Goal: Navigation & Orientation: Understand site structure

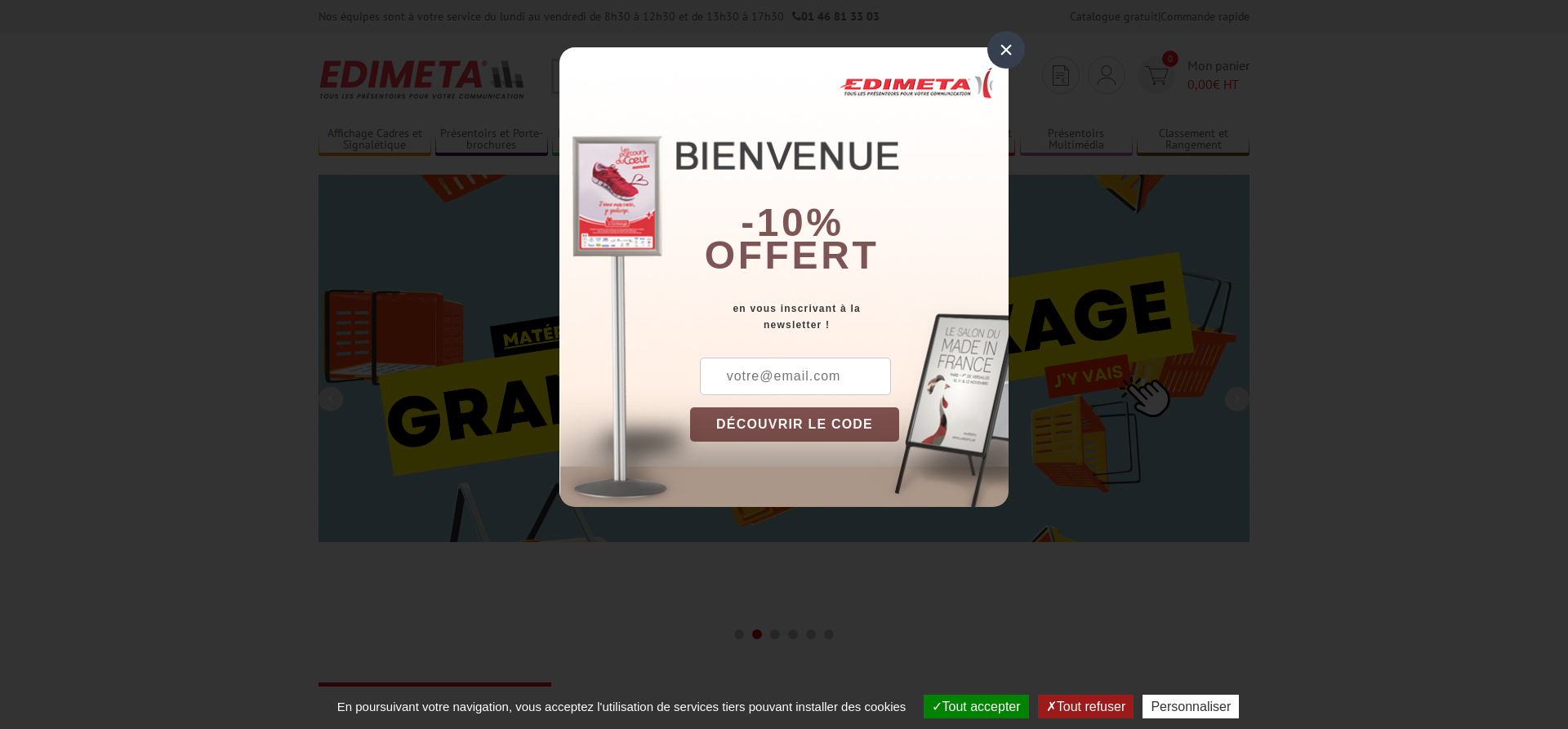
click at [1009, 50] on div "×" at bounding box center [1006, 49] width 38 height 38
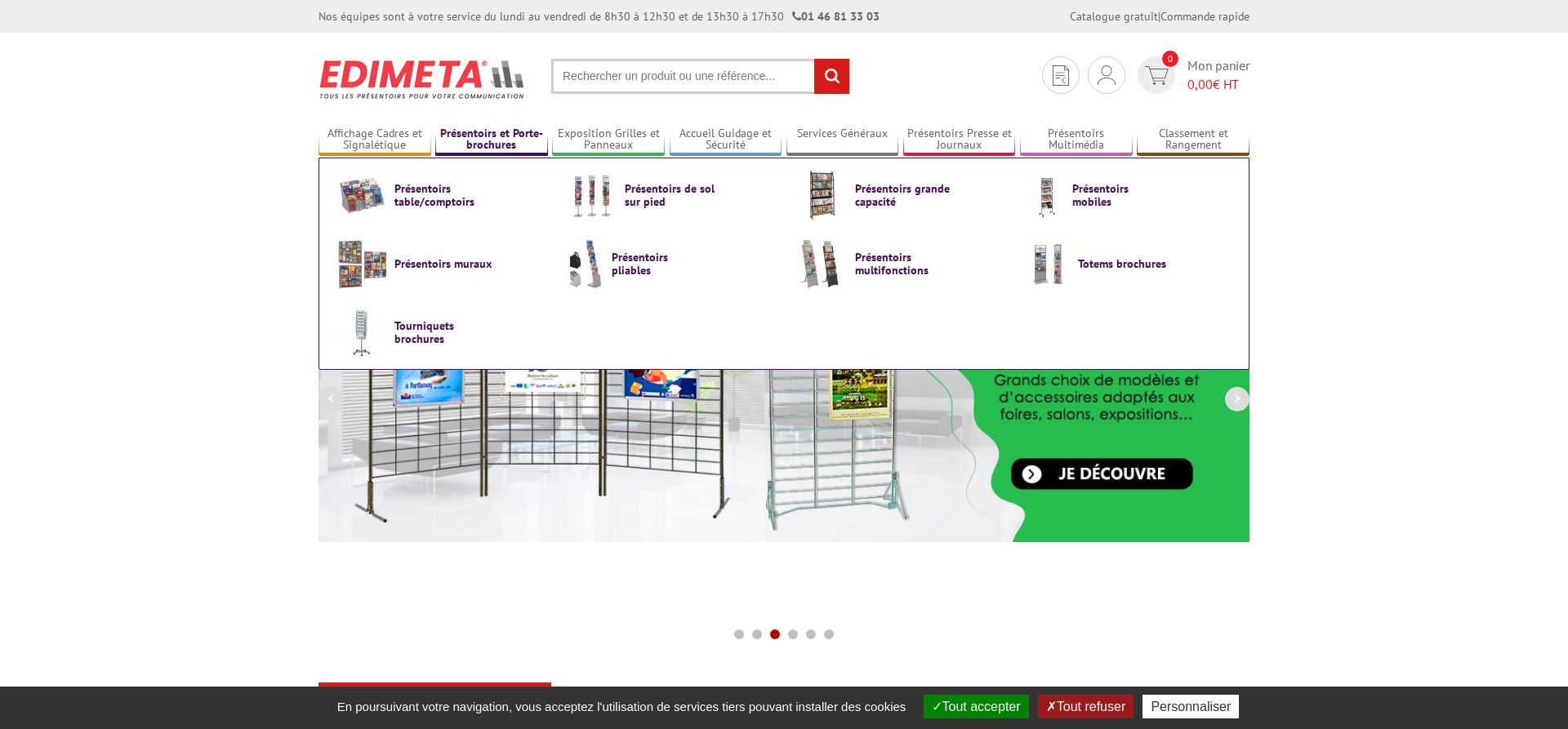
click at [465, 145] on link "Présentoirs et Porte-brochures" at bounding box center [492, 140] width 113 height 27
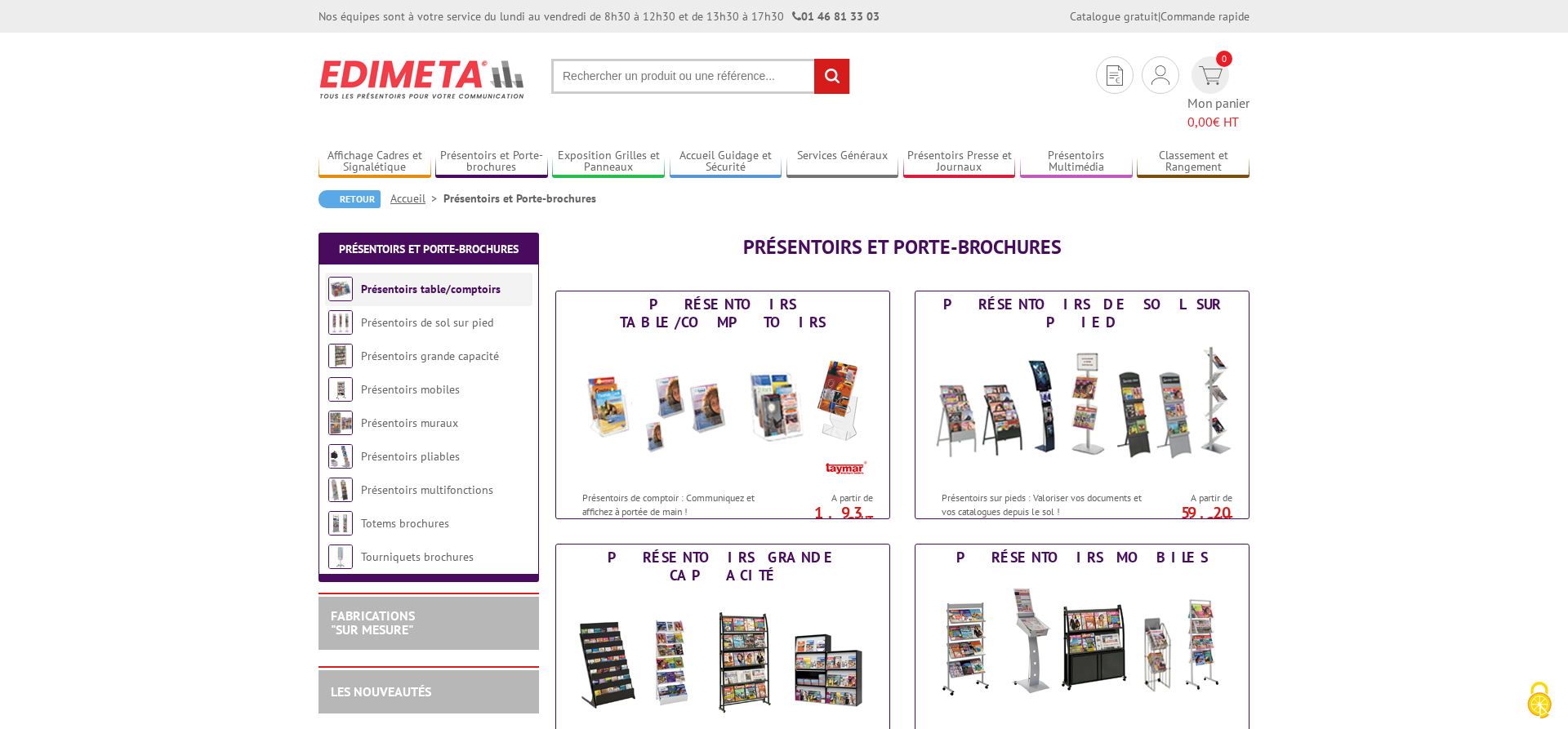
click at [338, 277] on img at bounding box center [340, 289] width 24 height 24
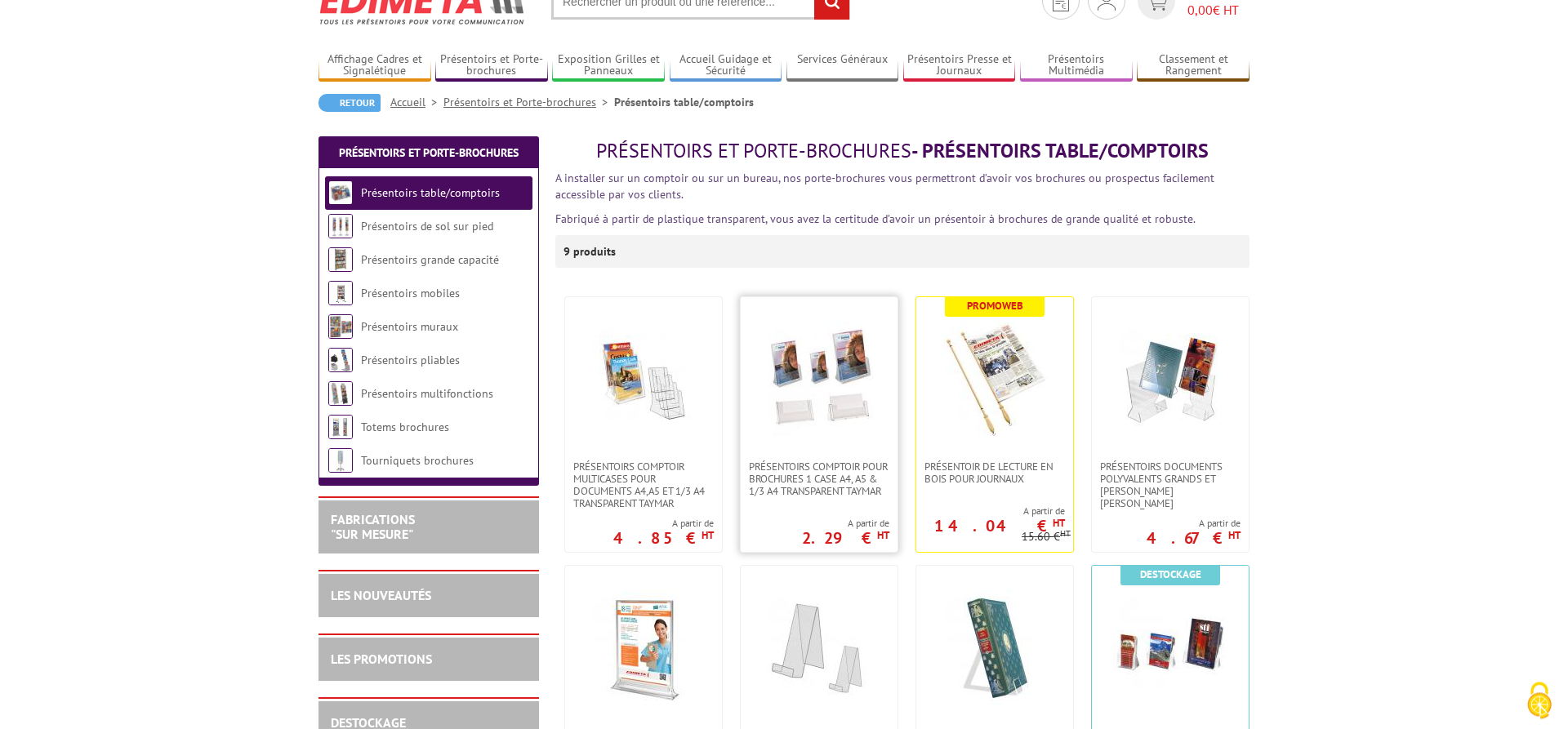
scroll to position [55, 0]
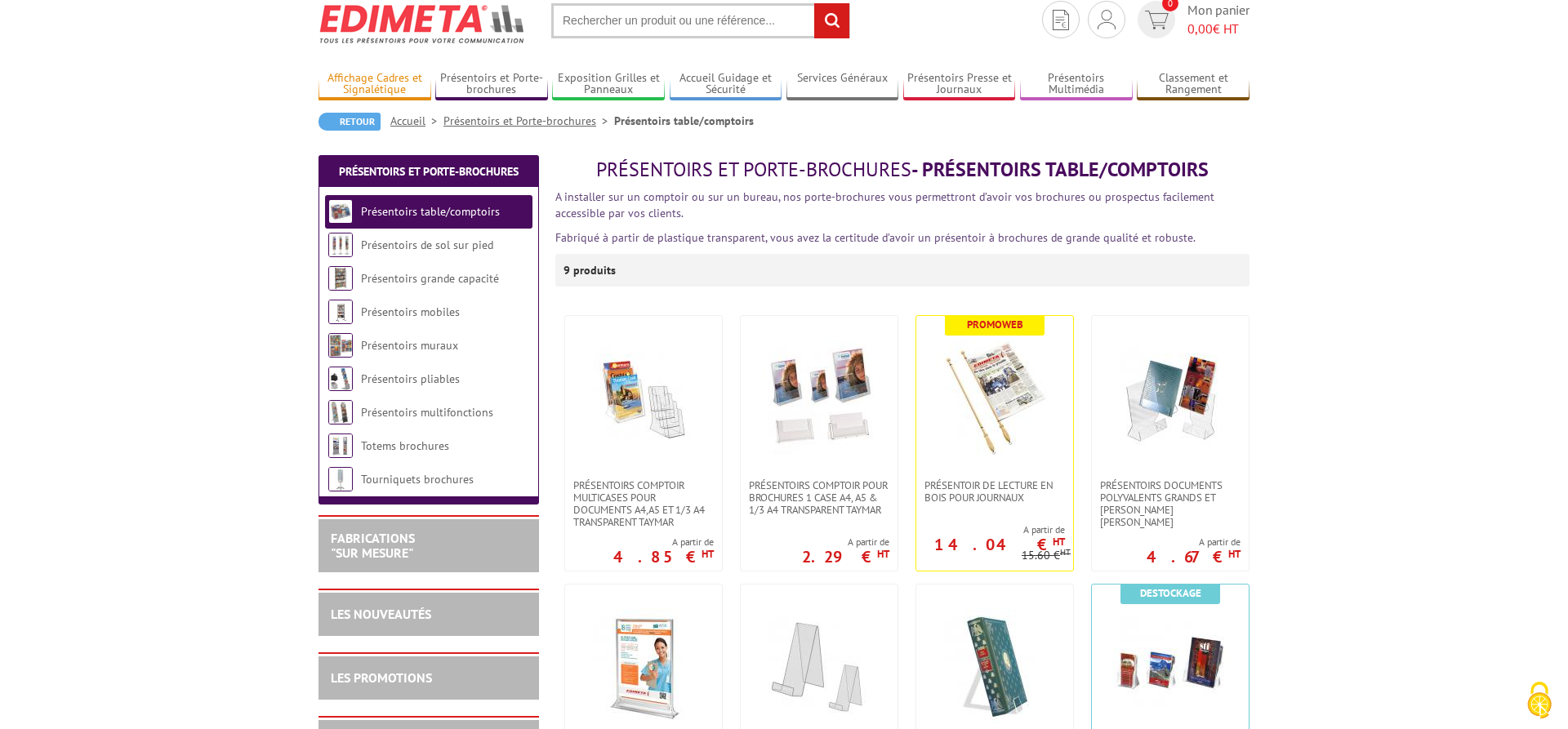
click at [367, 92] on link "Affichage Cadres et Signalétique" at bounding box center [375, 85] width 113 height 27
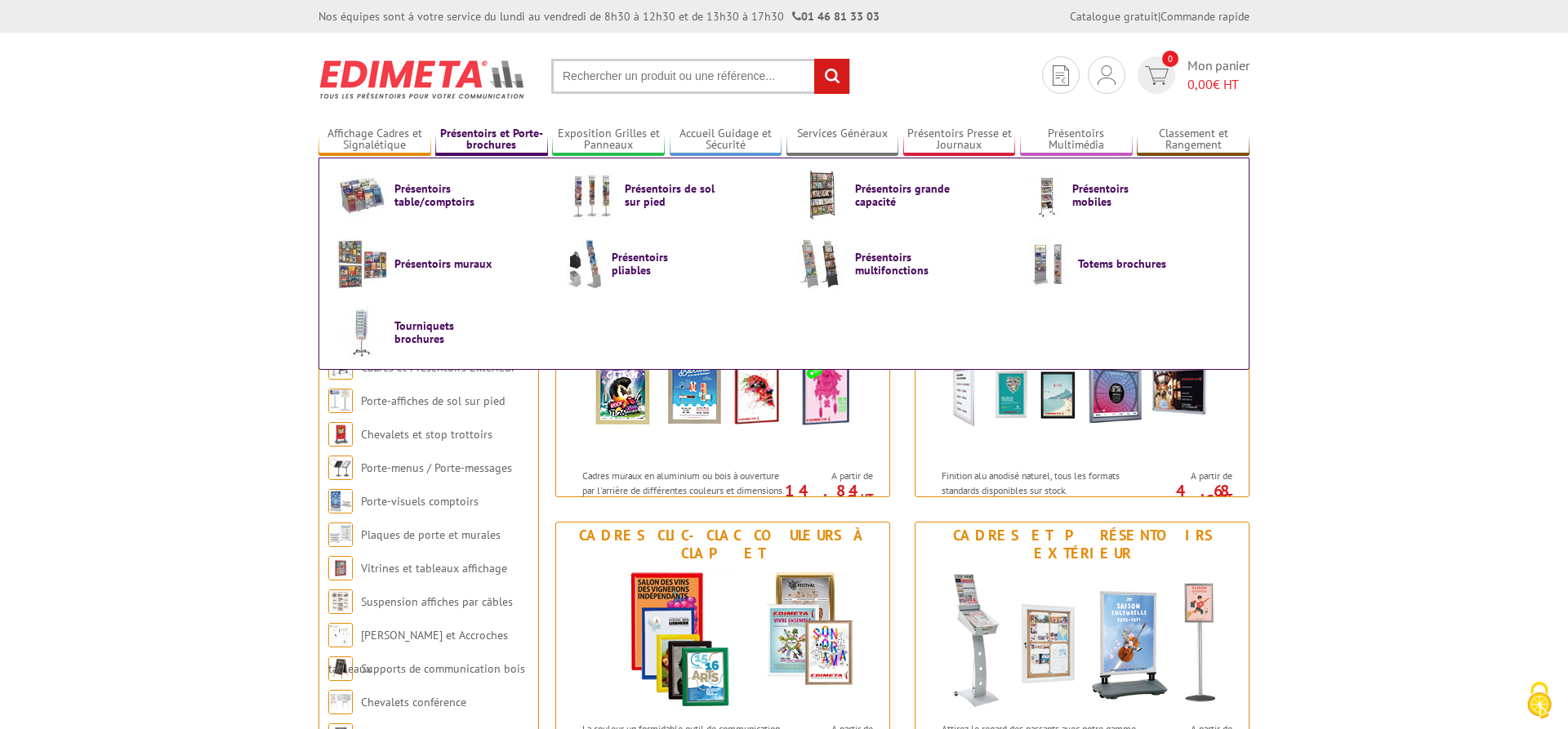
click at [487, 143] on link "Présentoirs et Porte-brochures" at bounding box center [492, 140] width 113 height 27
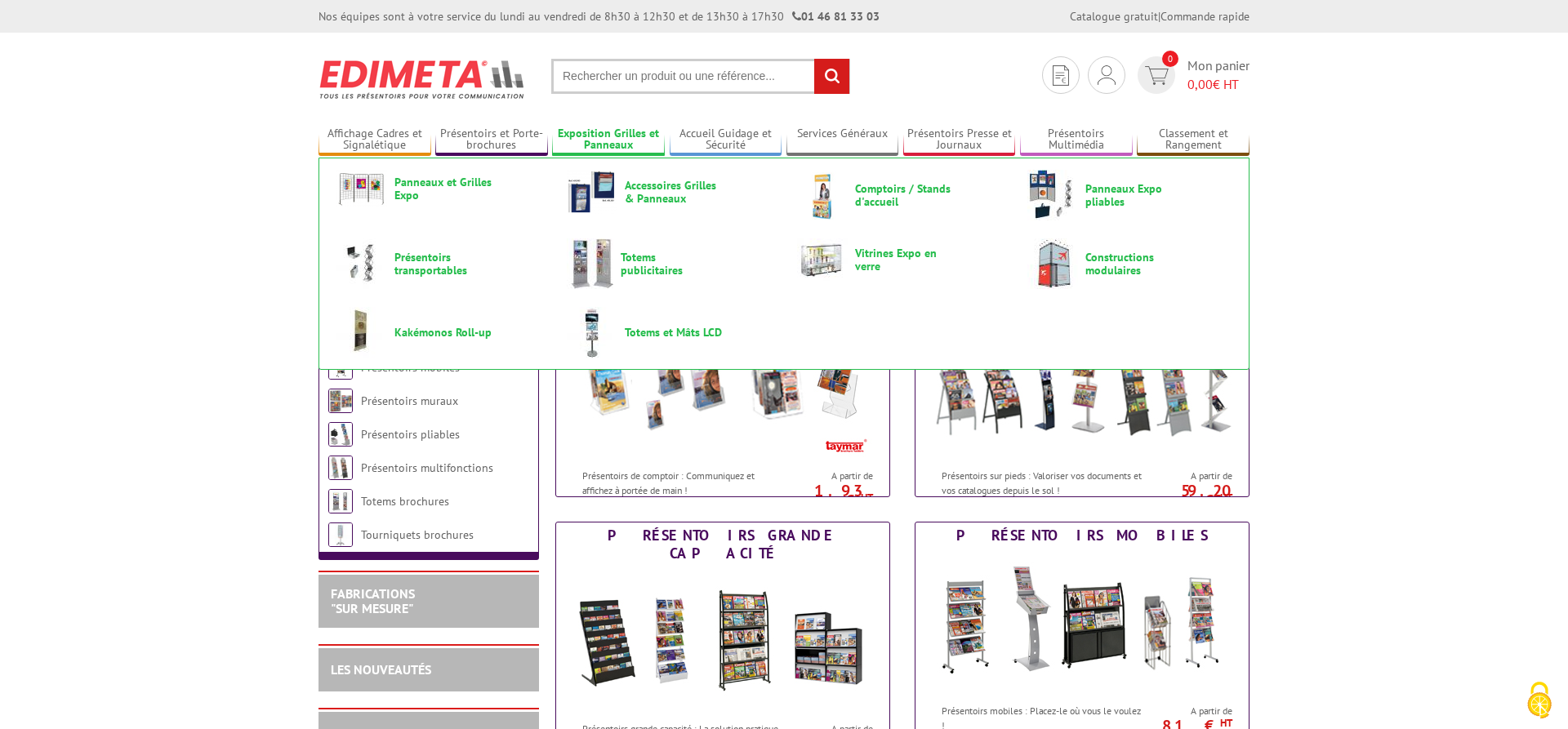
click at [594, 142] on link "Exposition Grilles et Panneaux" at bounding box center [608, 140] width 113 height 27
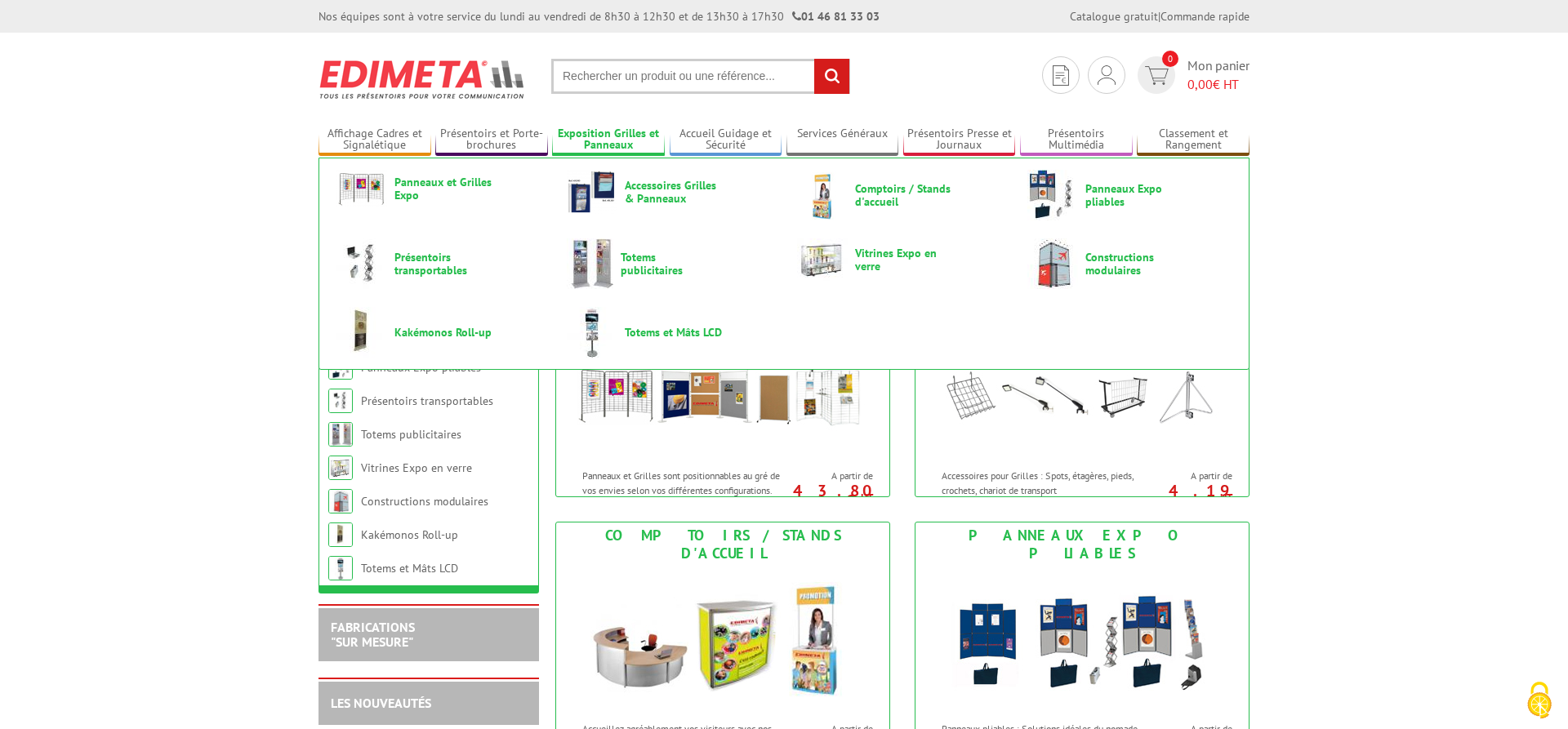
click at [617, 131] on link "Exposition Grilles et Panneaux" at bounding box center [608, 140] width 113 height 27
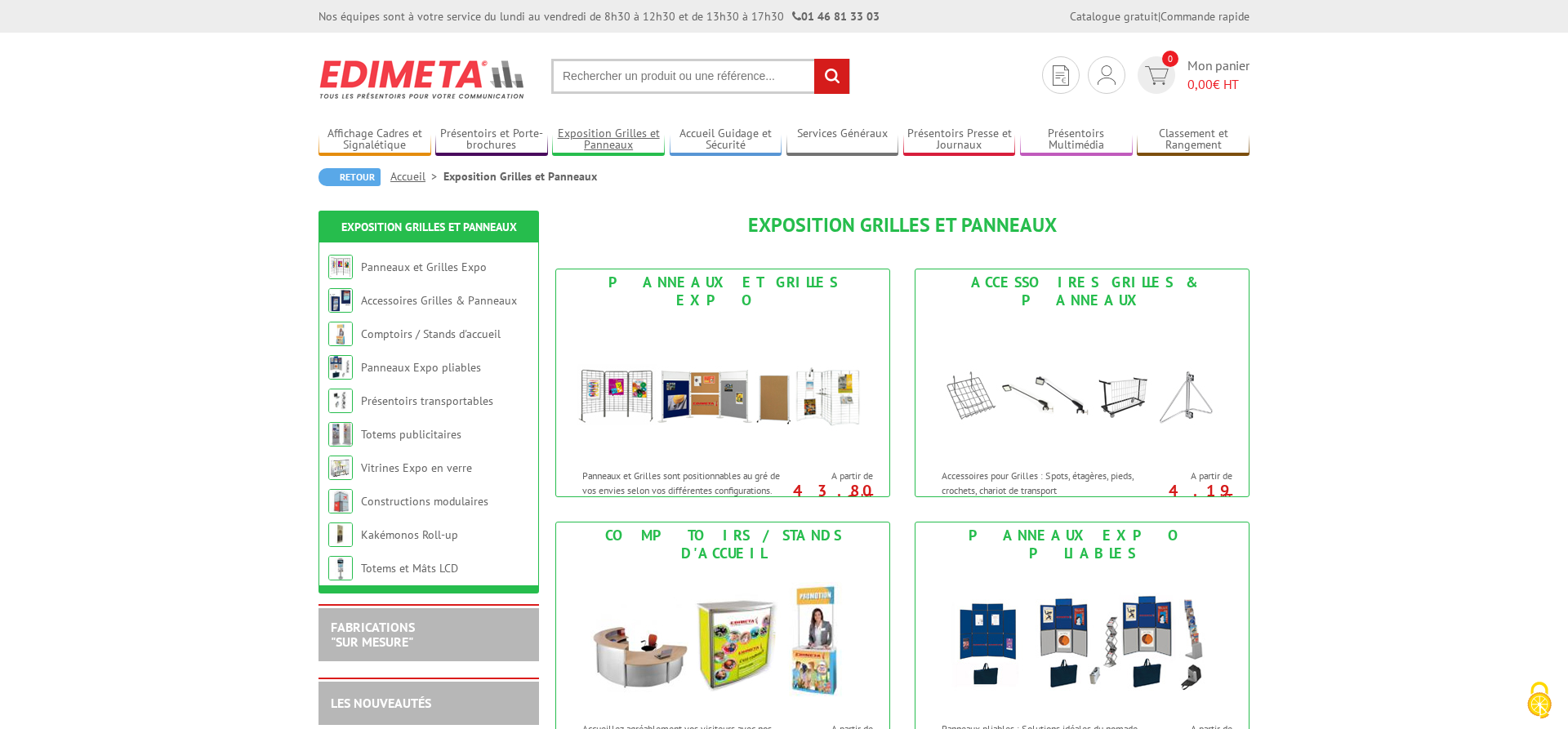
click at [617, 131] on link "Exposition Grilles et Panneaux" at bounding box center [608, 140] width 113 height 27
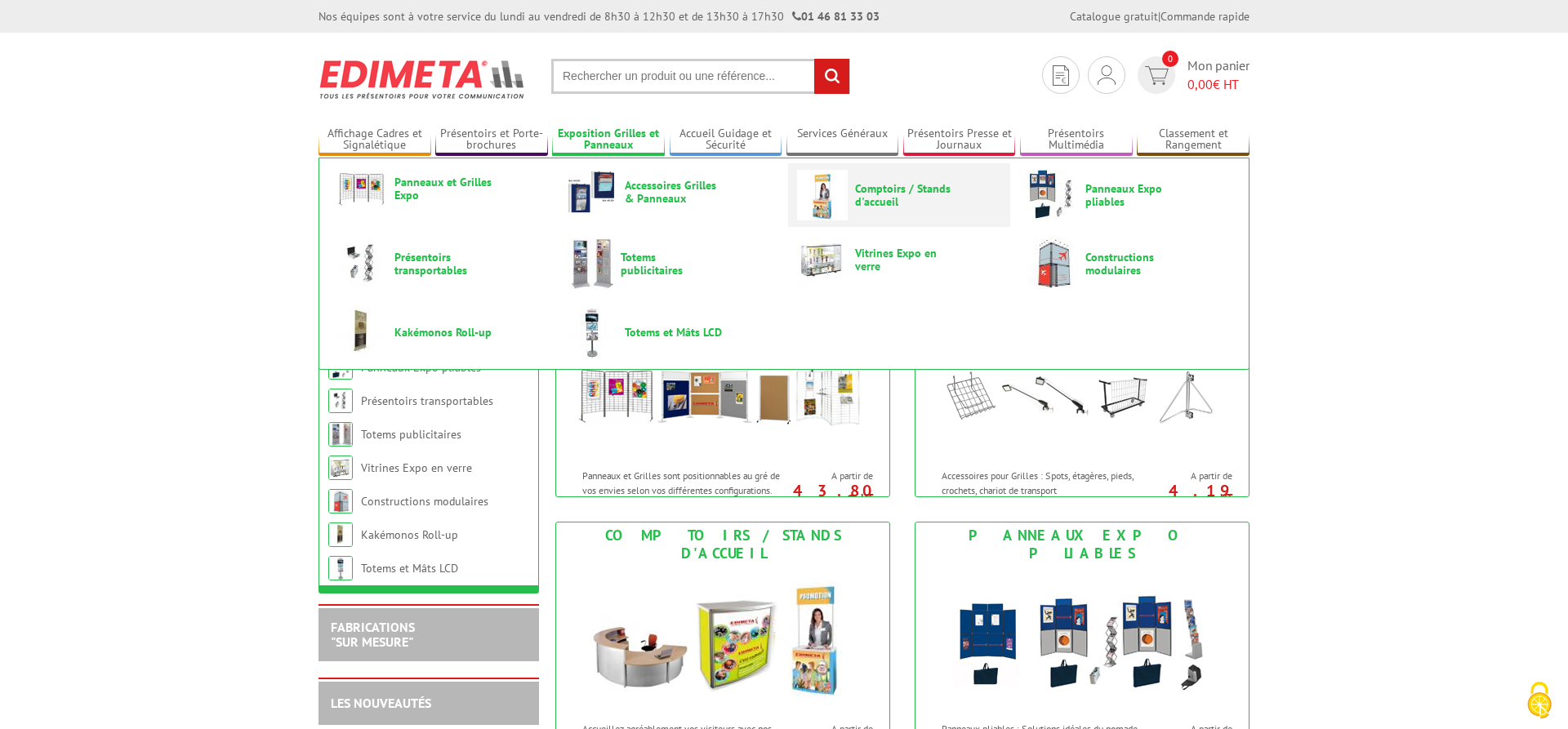
click at [841, 205] on img at bounding box center [822, 195] width 50 height 50
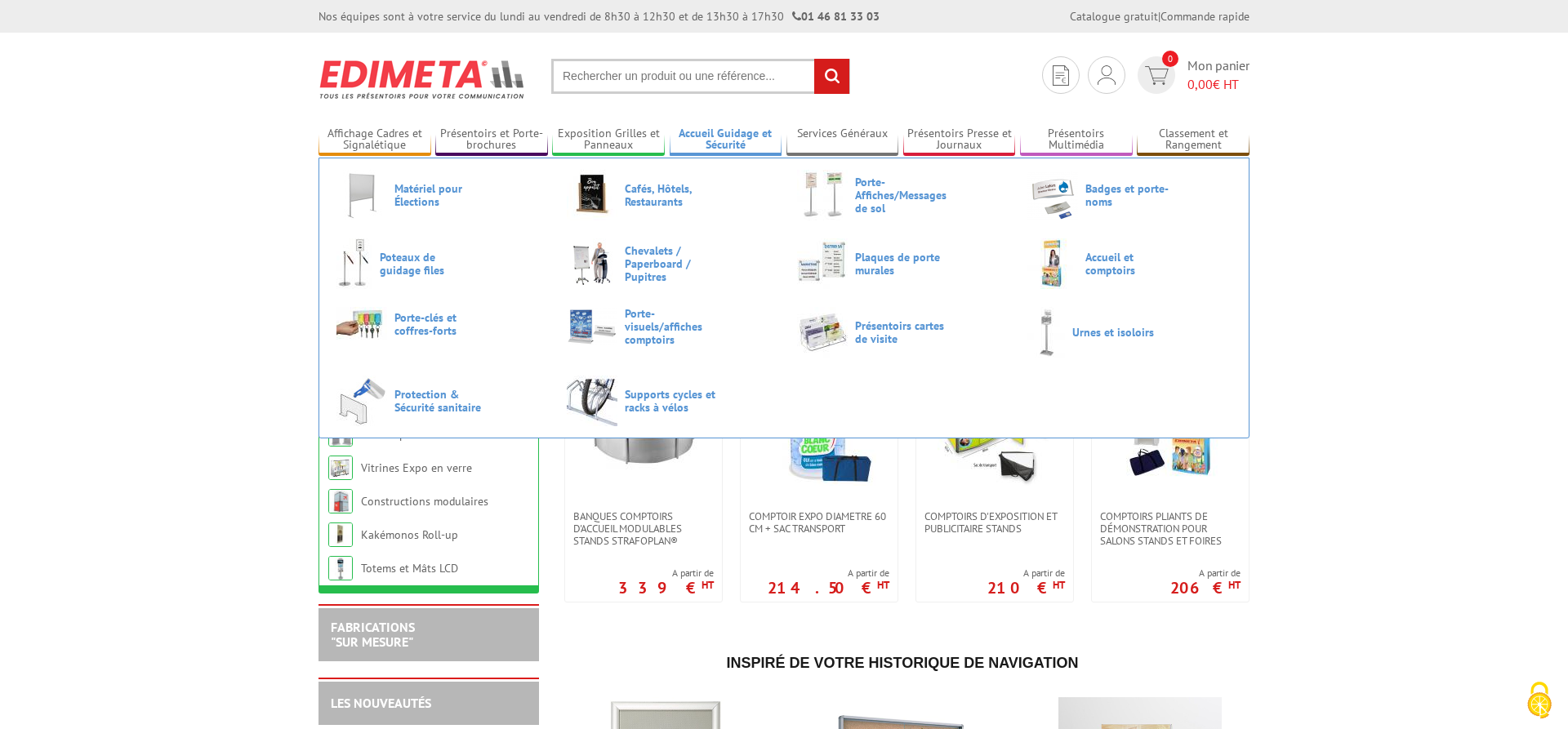
click at [722, 141] on link "Accueil Guidage et Sécurité" at bounding box center [726, 140] width 113 height 27
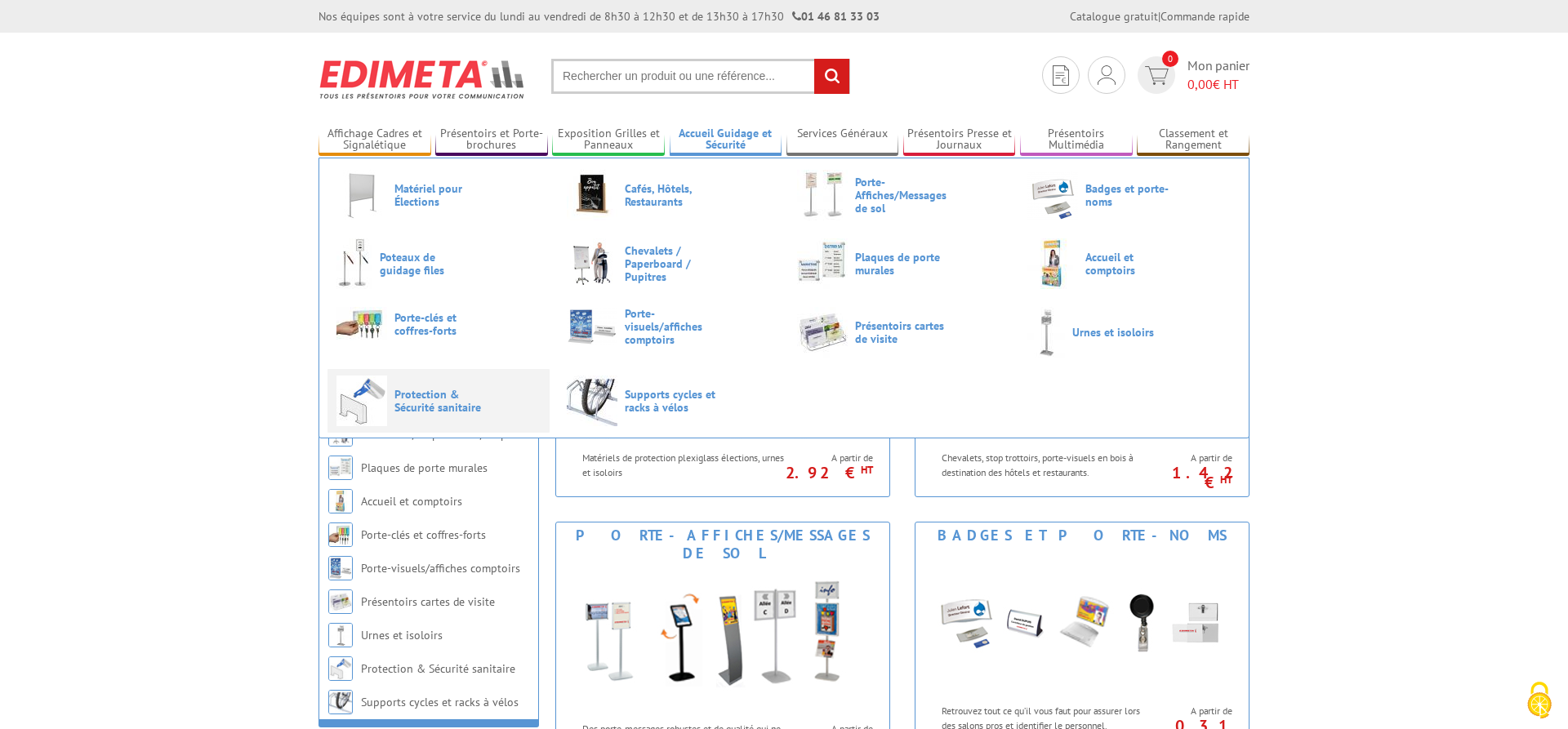
click at [468, 403] on span "Protection & Sécurité sanitaire" at bounding box center [442, 401] width 98 height 26
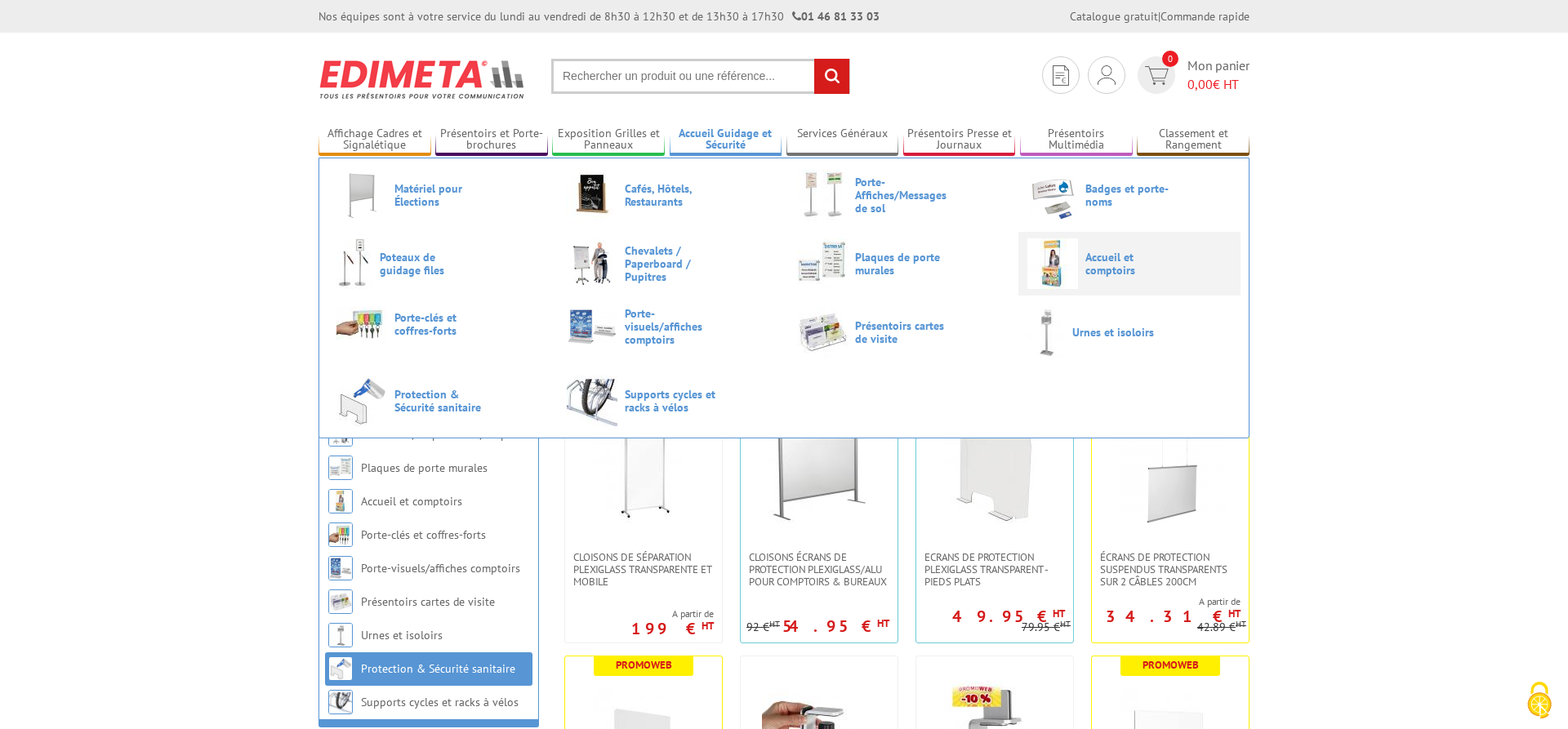
click at [1106, 272] on span "Accueil et comptoirs" at bounding box center [1134, 264] width 98 height 26
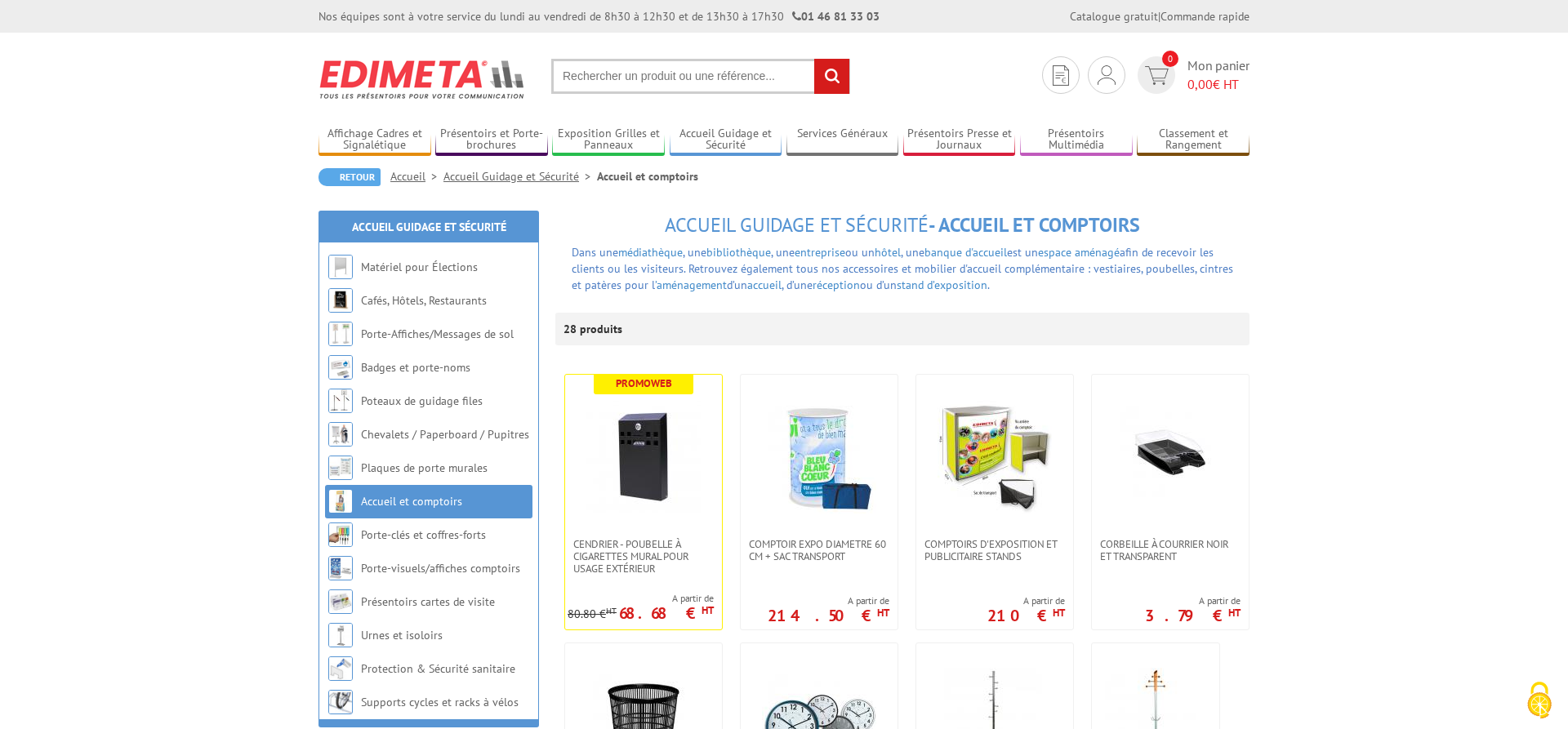
click at [349, 181] on link "Retour" at bounding box center [350, 177] width 62 height 18
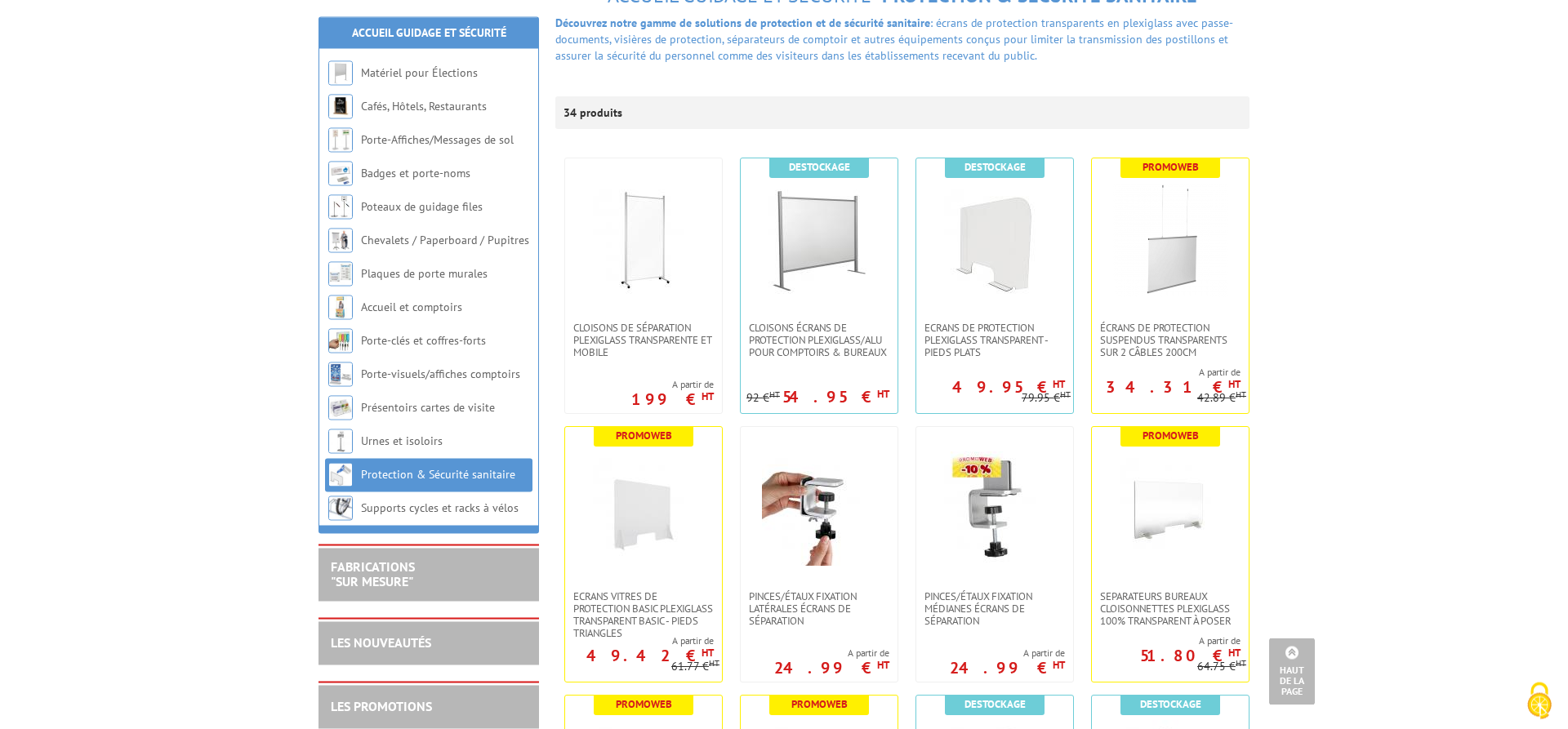
scroll to position [166, 0]
